Goal: Check status: Verify the current state of an ongoing process or item

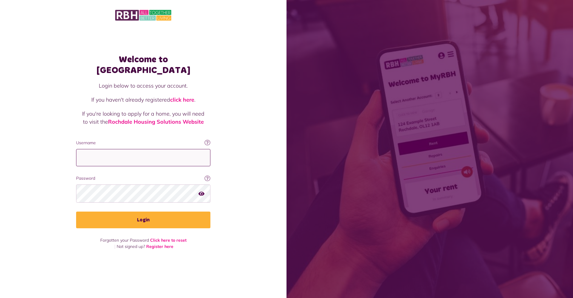
type input "**********"
click at [143, 215] on button "Login" at bounding box center [143, 220] width 134 height 17
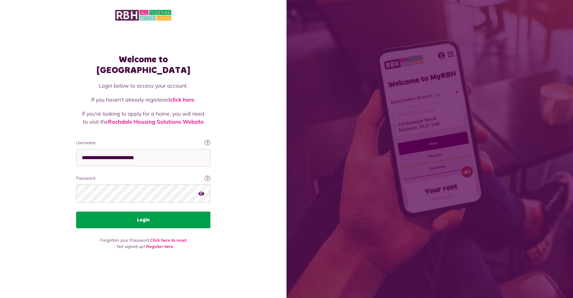
click at [169, 217] on button "Login" at bounding box center [143, 220] width 134 height 17
click at [144, 217] on button "Login" at bounding box center [143, 220] width 134 height 17
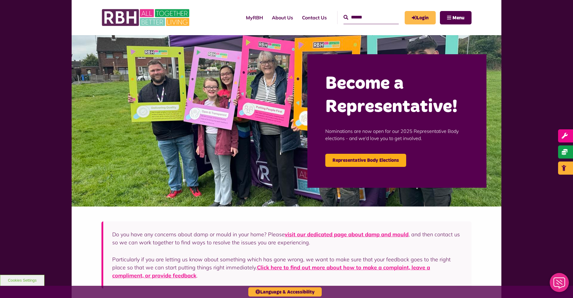
click at [428, 21] on link "Login" at bounding box center [420, 17] width 31 height 13
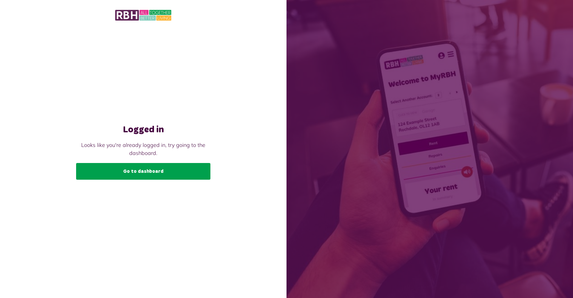
click at [175, 170] on link "Go to dashboard" at bounding box center [143, 171] width 134 height 17
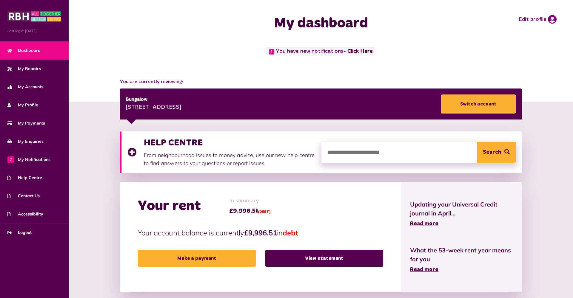
click at [350, 55] on span "1 You have new notifications - Click Here" at bounding box center [320, 51] width 109 height 9
click at [351, 53] on link "- Click Here" at bounding box center [357, 51] width 29 height 5
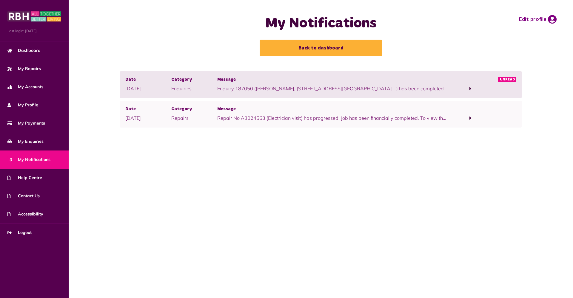
click at [462, 88] on span at bounding box center [470, 89] width 46 height 8
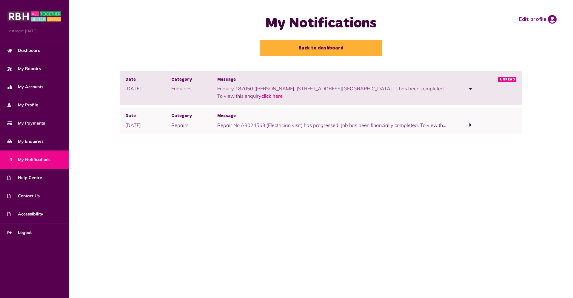
click at [261, 94] on link "click here" at bounding box center [271, 96] width 21 height 6
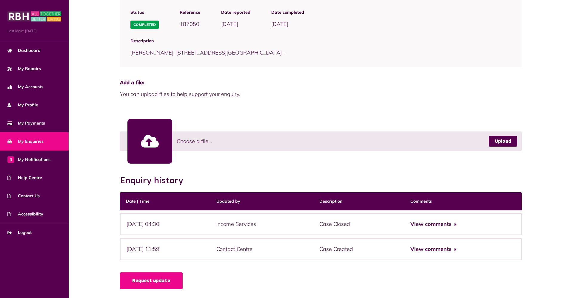
scroll to position [80, 0]
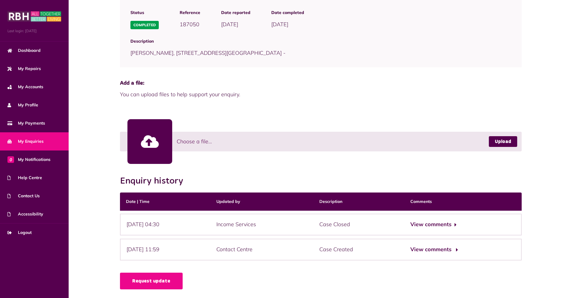
click at [456, 249] on button "View comments" at bounding box center [433, 250] width 46 height 9
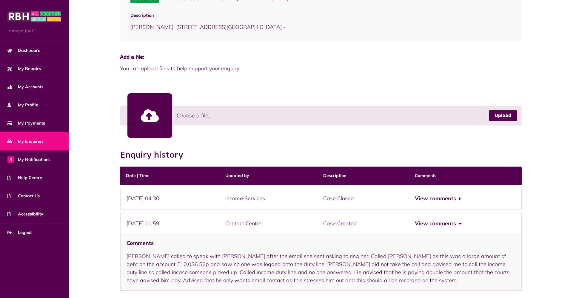
scroll to position [108, 0]
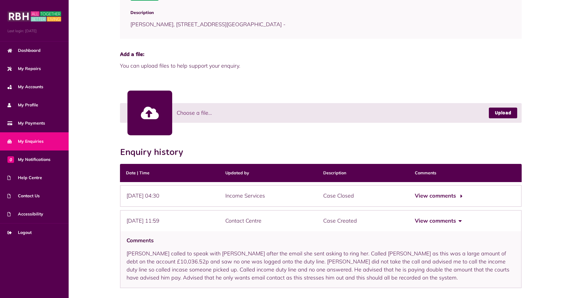
click at [448, 195] on button "View comments" at bounding box center [438, 196] width 46 height 9
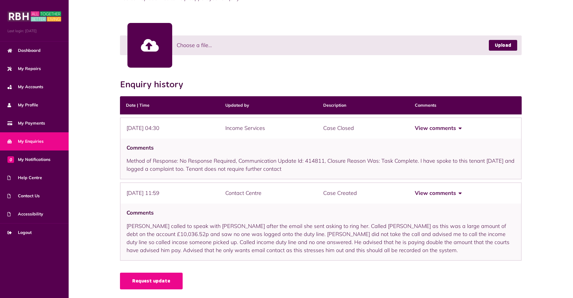
scroll to position [176, 0]
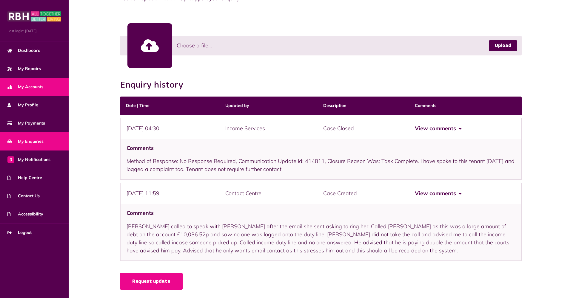
click at [32, 87] on span "My Accounts" at bounding box center [25, 87] width 36 height 6
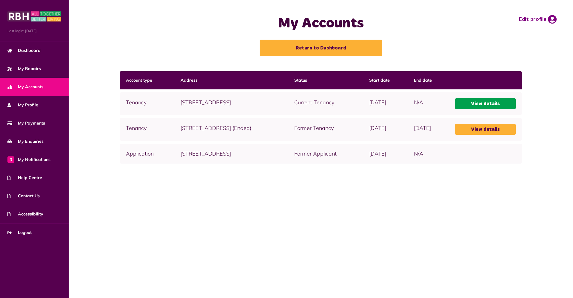
click at [485, 106] on link "View details" at bounding box center [485, 103] width 61 height 11
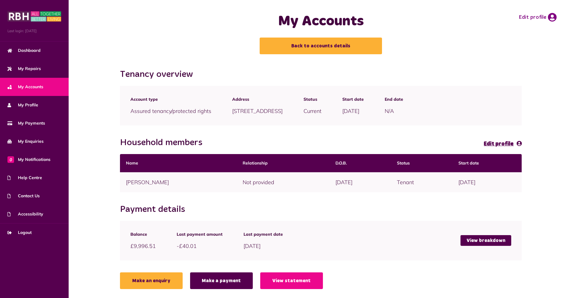
scroll to position [2, 0]
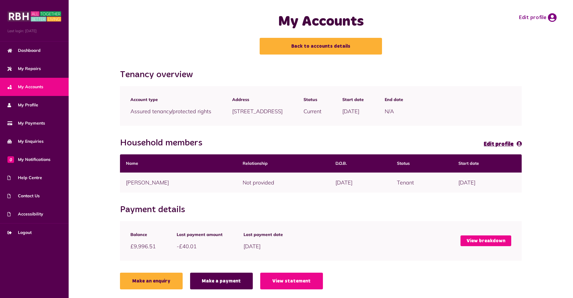
click at [482, 243] on link "View breakdown" at bounding box center [485, 241] width 51 height 11
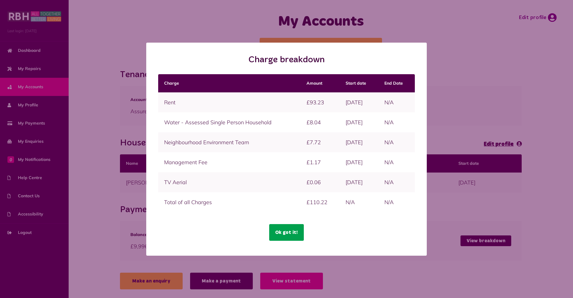
click at [290, 232] on button "Ok got it!" at bounding box center [286, 232] width 35 height 17
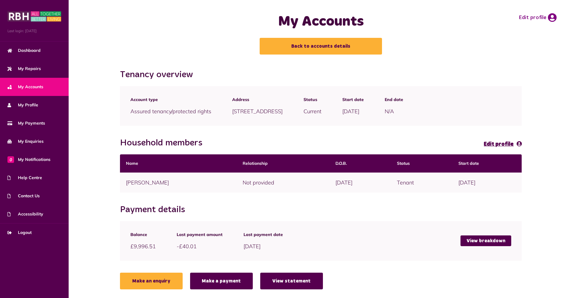
click at [299, 285] on link "View statement" at bounding box center [291, 281] width 63 height 17
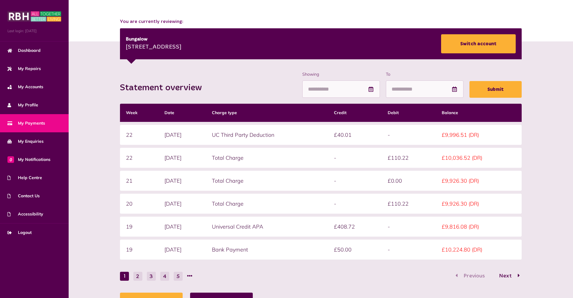
scroll to position [60, 0]
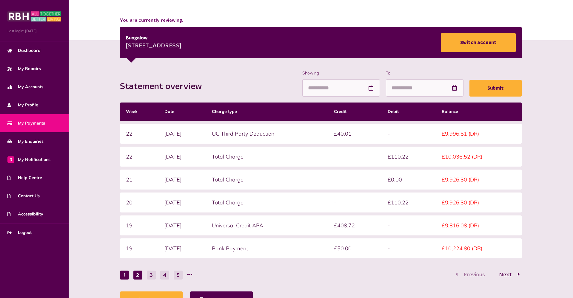
click at [137, 274] on button "2" at bounding box center [137, 275] width 9 height 9
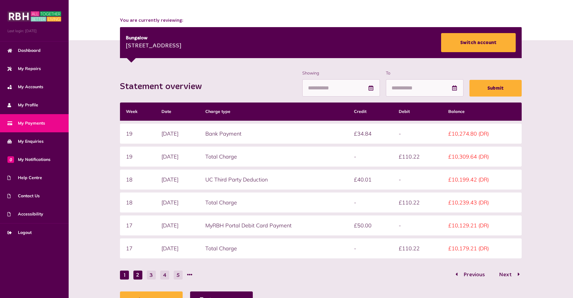
click at [128, 275] on button "1" at bounding box center [124, 275] width 9 height 9
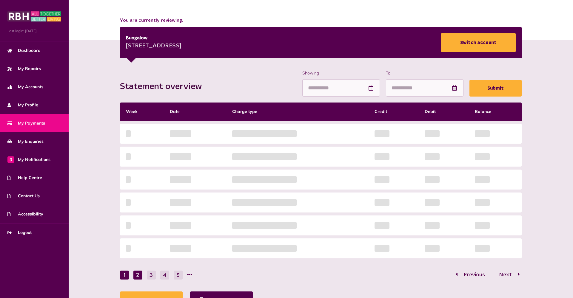
scroll to position [59, 0]
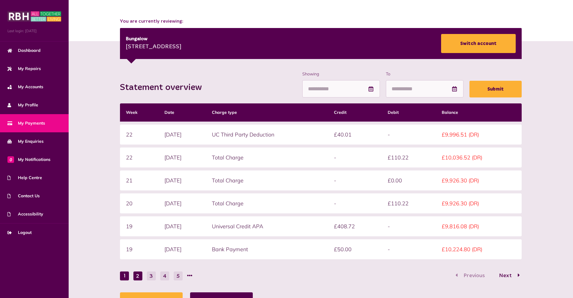
click at [139, 277] on button "2" at bounding box center [137, 276] width 9 height 9
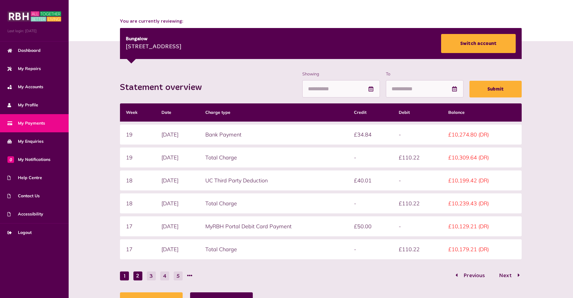
click at [124, 274] on button "1" at bounding box center [124, 276] width 9 height 9
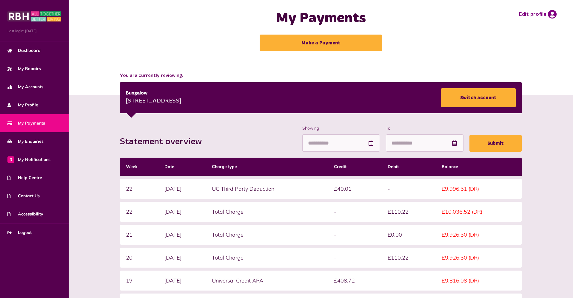
scroll to position [5, 0]
